Goal: Task Accomplishment & Management: Complete application form

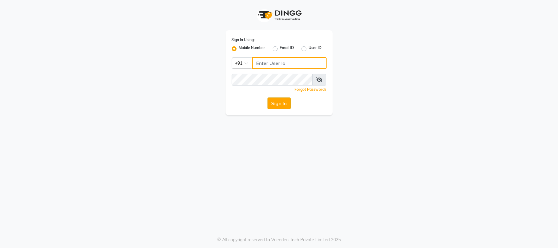
type input "9709702444"
click at [274, 104] on button "Sign In" at bounding box center [279, 103] width 23 height 12
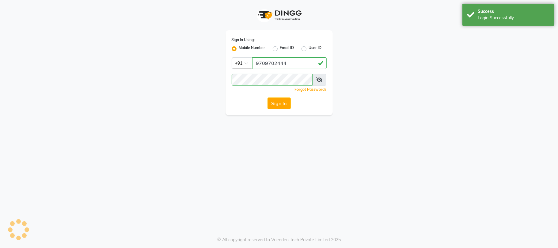
select select "service"
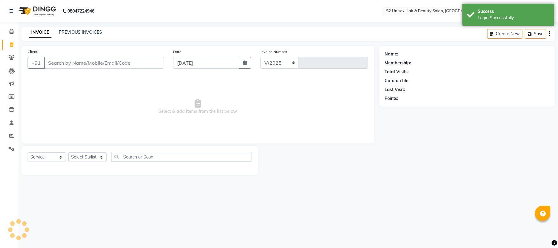
select select "3982"
type input "1148"
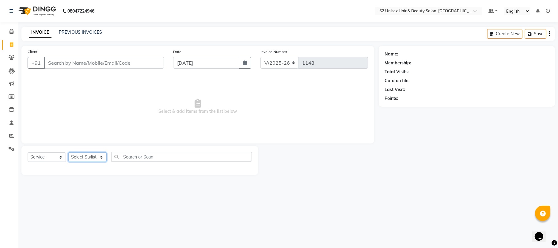
click at [75, 156] on select "Select Stylist [PERSON_NAME] Gulshan KHUSHI [PERSON_NAME] [PERSON_NAME] S2 salo…" at bounding box center [87, 157] width 38 height 10
select select "20295"
click at [68, 152] on select "Select Stylist [PERSON_NAME] Gulshan KHUSHI [PERSON_NAME] [PERSON_NAME] S2 salo…" at bounding box center [87, 157] width 38 height 10
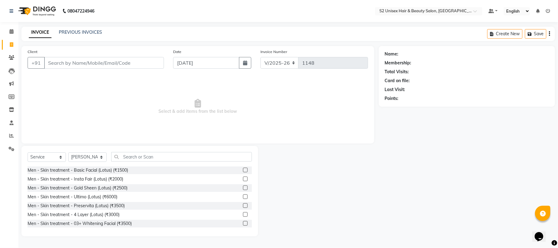
click at [151, 151] on div "Select Service Product Membership Package Voucher Prepaid Gift Card Select Styl…" at bounding box center [139, 191] width 237 height 90
click at [128, 156] on input "text" at bounding box center [181, 157] width 141 height 10
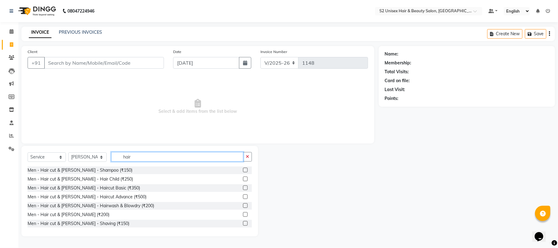
type input "hair"
click at [243, 188] on label at bounding box center [245, 187] width 5 height 5
click at [243, 188] on input "checkbox" at bounding box center [245, 188] width 4 height 4
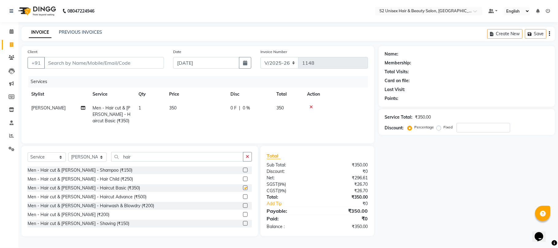
checkbox input "false"
click at [247, 161] on button "button" at bounding box center [247, 157] width 9 height 10
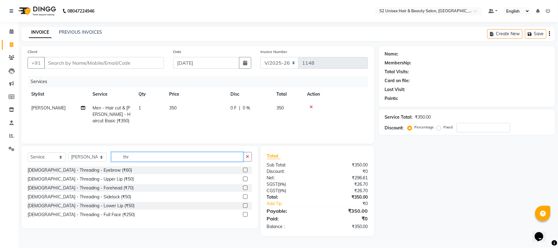
type input "thr"
click at [246, 172] on label at bounding box center [245, 170] width 5 height 5
click at [246, 172] on input "checkbox" at bounding box center [245, 170] width 4 height 4
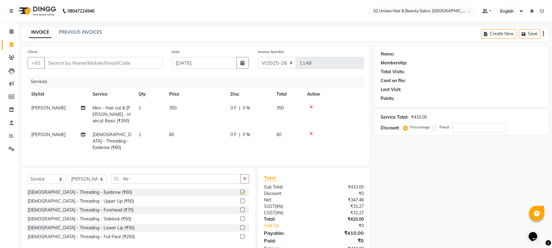
checkbox input "false"
click at [243, 176] on button "button" at bounding box center [244, 179] width 9 height 10
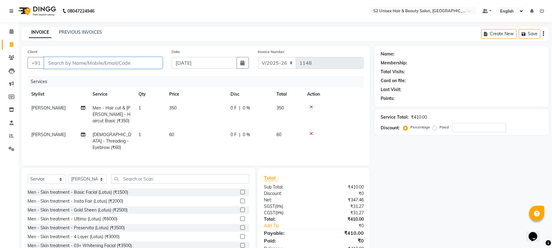
click at [151, 62] on input "Client" at bounding box center [103, 63] width 118 height 12
click at [178, 179] on input "text" at bounding box center [180, 179] width 138 height 10
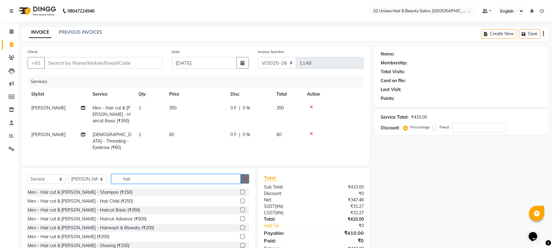
type input "hair"
click at [246, 177] on icon "button" at bounding box center [244, 179] width 3 height 4
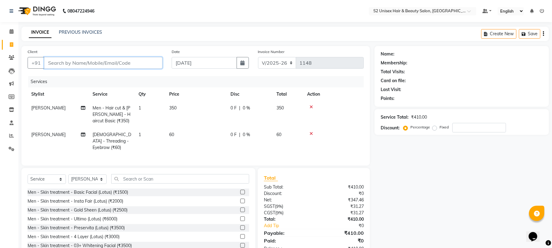
click at [148, 61] on input "Client" at bounding box center [103, 63] width 118 height 12
type input "8"
type input "0"
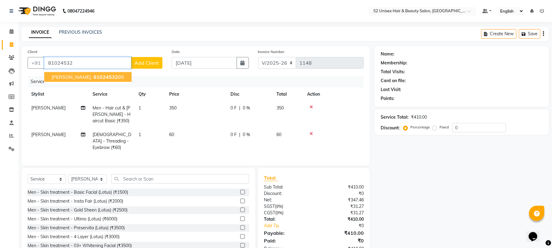
click at [122, 75] on button "[PERSON_NAME] 81024532 85" at bounding box center [87, 77] width 87 height 10
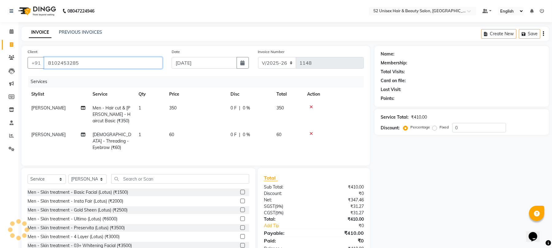
type input "8102453285"
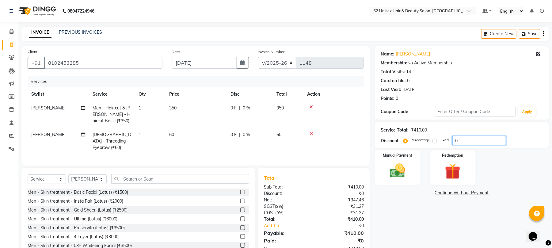
click at [470, 139] on input "0" at bounding box center [479, 141] width 54 height 10
click at [452, 139] on input "0" at bounding box center [479, 141] width 54 height 10
type input "10"
click at [440, 142] on label "Fixed" at bounding box center [444, 140] width 9 height 6
click at [434, 142] on input "Fixed" at bounding box center [436, 140] width 4 height 4
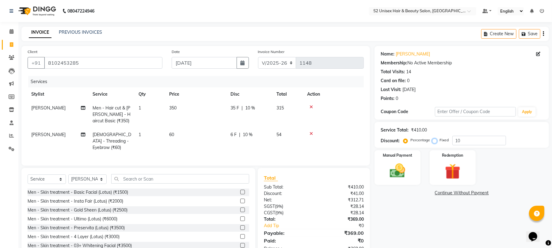
radio input "true"
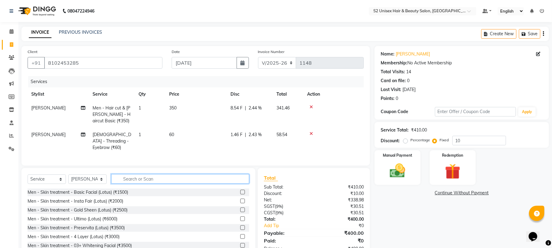
click at [167, 182] on input "text" at bounding box center [180, 179] width 138 height 10
type input "b"
type input "t"
type input "beard"
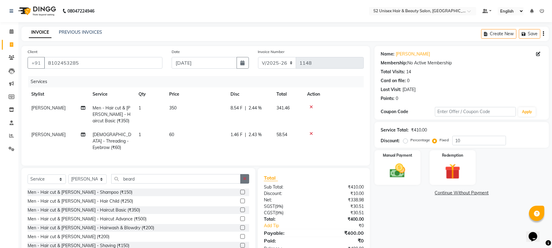
click at [242, 181] on button "button" at bounding box center [244, 179] width 9 height 10
click at [395, 161] on div "Manual Payment" at bounding box center [398, 168] width 48 height 36
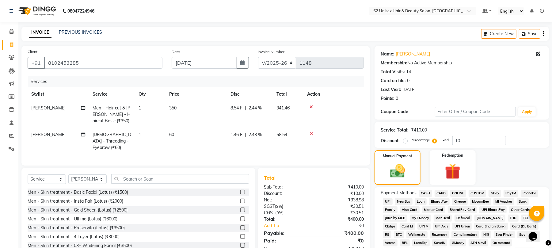
click at [426, 193] on span "CASH" at bounding box center [425, 193] width 13 height 7
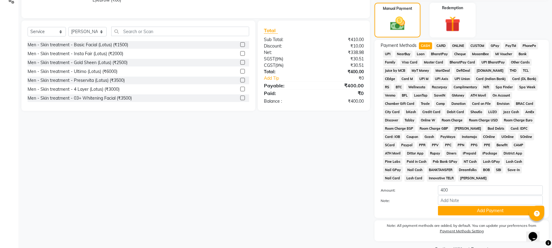
scroll to position [156, 0]
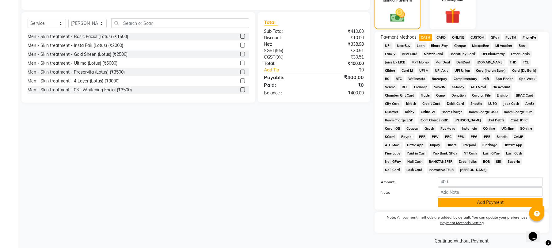
click at [445, 198] on button "Add Payment" at bounding box center [490, 203] width 105 height 10
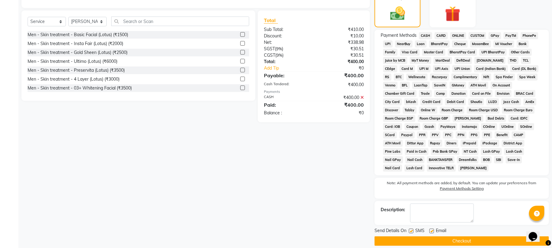
scroll to position [158, 0]
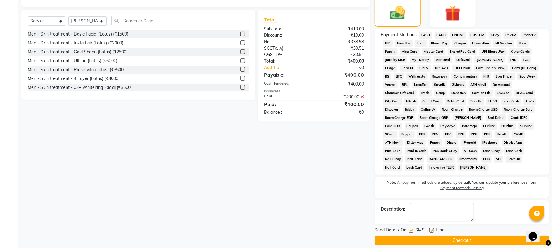
click at [455, 236] on button "Checkout" at bounding box center [462, 241] width 174 height 10
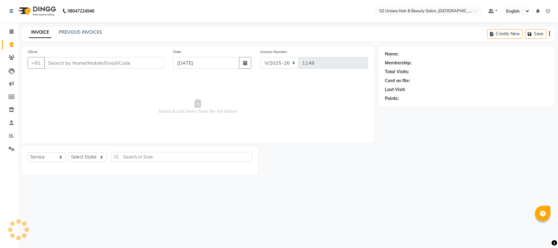
select select "3982"
select select "service"
click at [173, 156] on input "text" at bounding box center [181, 157] width 141 height 10
type input "hai"
click at [250, 158] on button "button" at bounding box center [247, 157] width 9 height 10
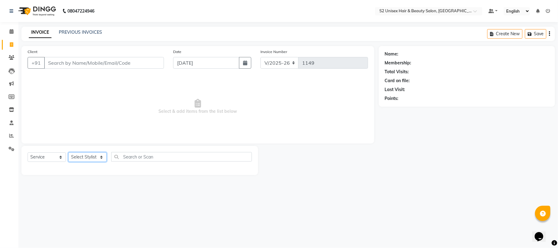
click at [92, 156] on select "Select Stylist [PERSON_NAME] Gulshan KHUSHI [PERSON_NAME] [PERSON_NAME] S2 salo…" at bounding box center [87, 157] width 38 height 10
select select "20295"
click at [68, 152] on select "Select Stylist [PERSON_NAME] Gulshan KHUSHI [PERSON_NAME] [PERSON_NAME] S2 salo…" at bounding box center [87, 157] width 38 height 10
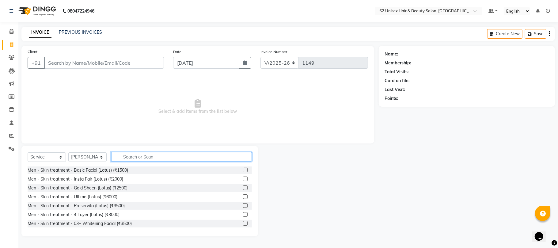
click at [152, 153] on input "text" at bounding box center [181, 157] width 141 height 10
type input "hair"
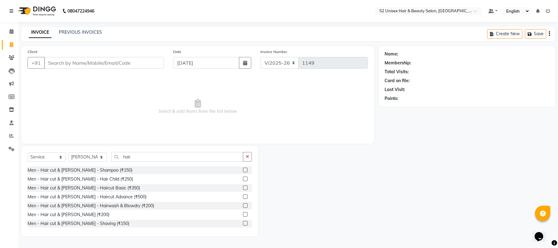
click at [243, 187] on label at bounding box center [245, 187] width 5 height 5
click at [243, 187] on input "checkbox" at bounding box center [245, 188] width 4 height 4
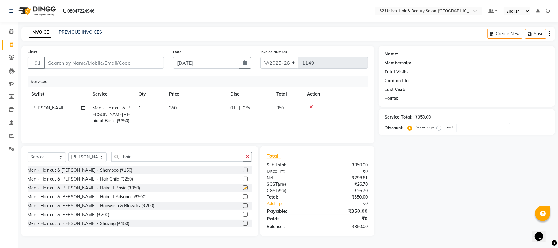
checkbox input "false"
click at [249, 157] on icon "button" at bounding box center [247, 157] width 3 height 4
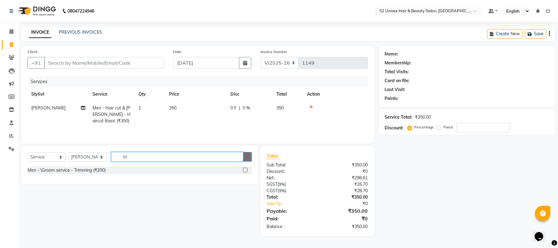
type input "tri"
click at [246, 159] on icon "button" at bounding box center [247, 157] width 3 height 4
type input "tri"
click at [242, 172] on div "Men - \Groom service - Trimming (₹200)" at bounding box center [140, 170] width 224 height 8
click at [245, 171] on label at bounding box center [245, 170] width 5 height 5
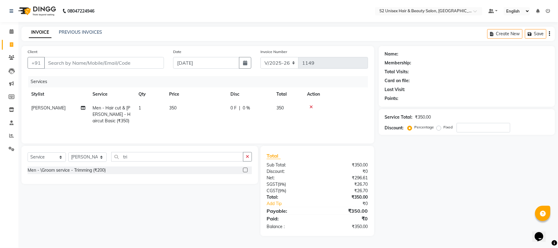
click at [245, 171] on input "checkbox" at bounding box center [245, 170] width 4 height 4
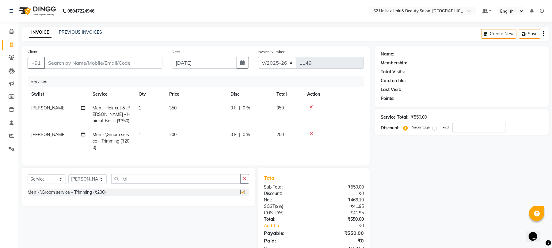
checkbox input "false"
click at [246, 181] on icon "button" at bounding box center [244, 179] width 3 height 4
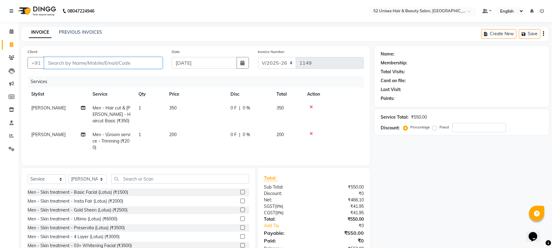
click at [123, 63] on input "Client" at bounding box center [103, 63] width 118 height 12
click at [158, 183] on input "text" at bounding box center [180, 179] width 138 height 10
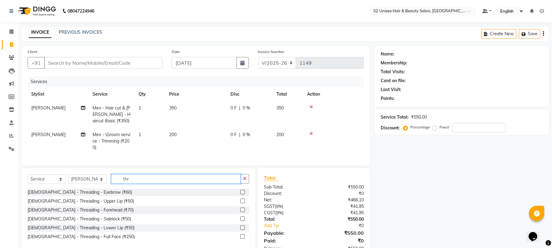
type input "thr"
click at [241, 194] on label at bounding box center [242, 192] width 5 height 5
click at [241, 194] on input "checkbox" at bounding box center [242, 192] width 4 height 4
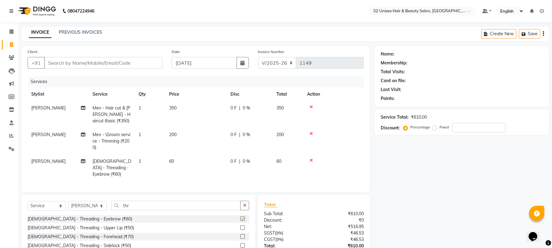
checkbox input "false"
click at [247, 205] on button "button" at bounding box center [244, 206] width 9 height 10
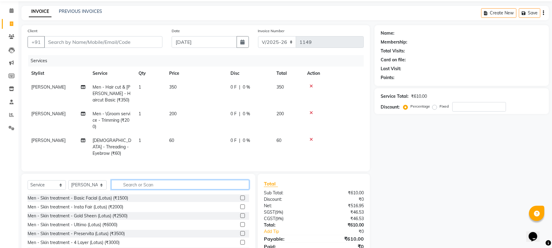
scroll to position [41, 0]
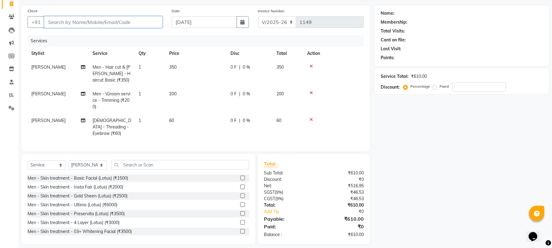
click at [135, 22] on input "Client" at bounding box center [103, 22] width 118 height 12
click at [311, 117] on icon at bounding box center [311, 119] width 3 height 4
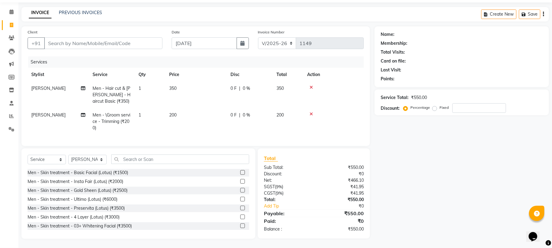
scroll to position [26, 0]
click at [138, 37] on input "Client" at bounding box center [103, 43] width 118 height 12
type input "9"
type input "0"
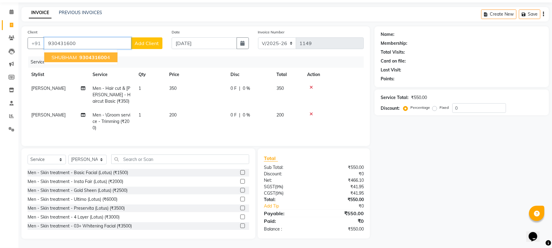
click at [108, 54] on ngb-highlight "930431600 4" at bounding box center [94, 57] width 32 height 6
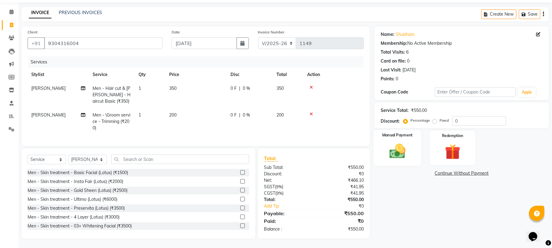
click at [399, 142] on img at bounding box center [397, 151] width 26 height 19
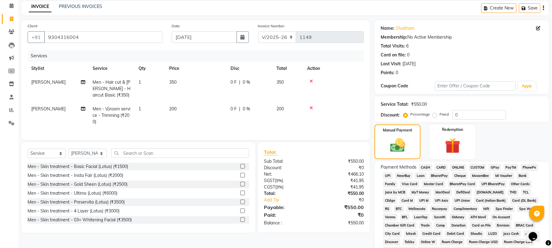
click at [426, 167] on span "CASH" at bounding box center [425, 167] width 13 height 7
click at [310, 106] on icon at bounding box center [311, 108] width 3 height 4
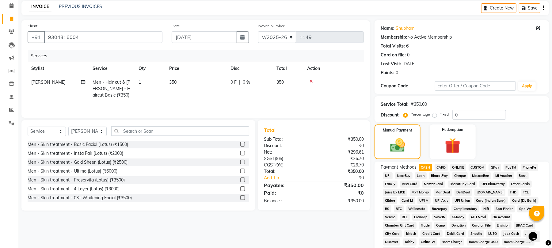
click at [311, 80] on icon at bounding box center [311, 81] width 3 height 4
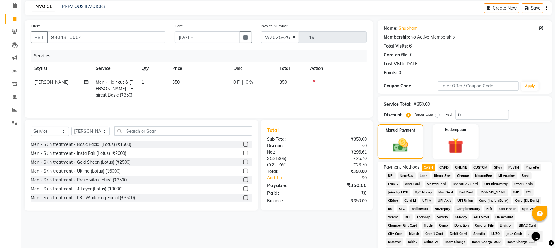
scroll to position [0, 0]
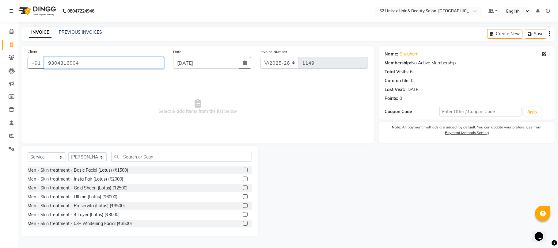
click at [145, 63] on input "9304316004" at bounding box center [104, 63] width 120 height 12
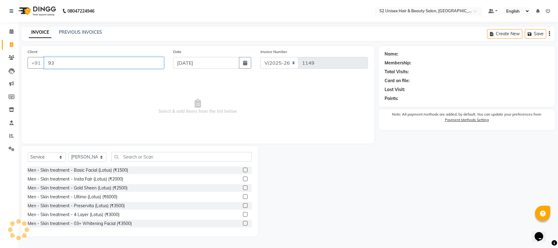
type input "9"
